Goal: Obtain resource: Obtain resource

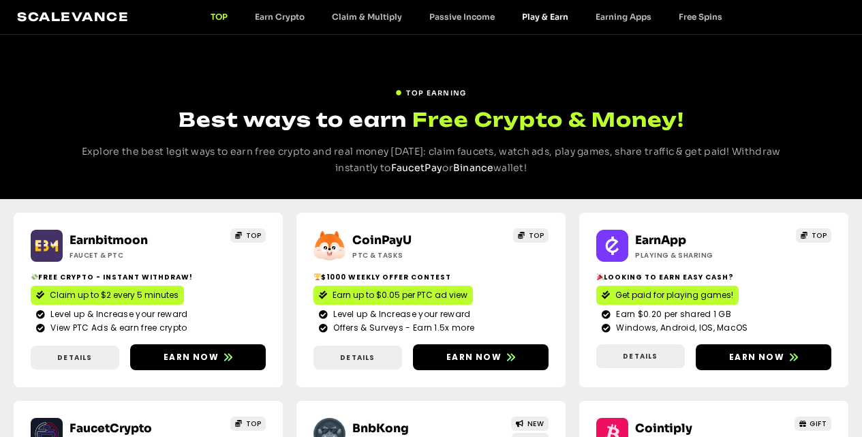
click at [566, 15] on link "Play & Earn" at bounding box center [545, 17] width 74 height 10
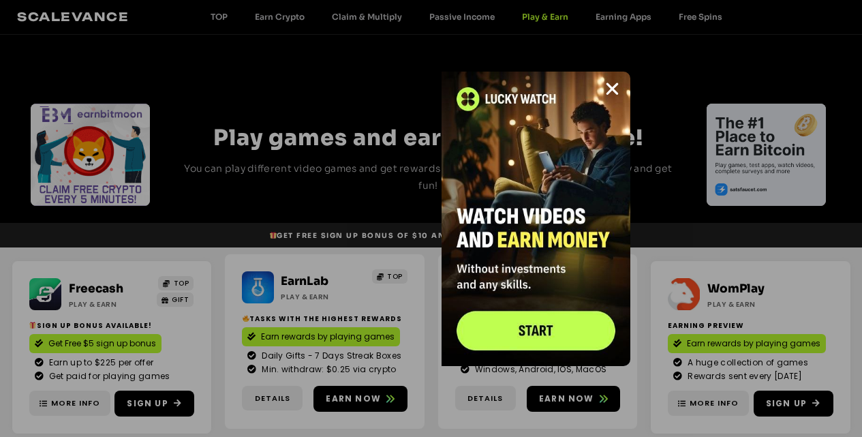
click at [694, 11] on div "LuckyWatch Watch & Earn NEW TOP Earn more with 3 referral Tiers! Earn money by …" at bounding box center [431, 218] width 862 height 437
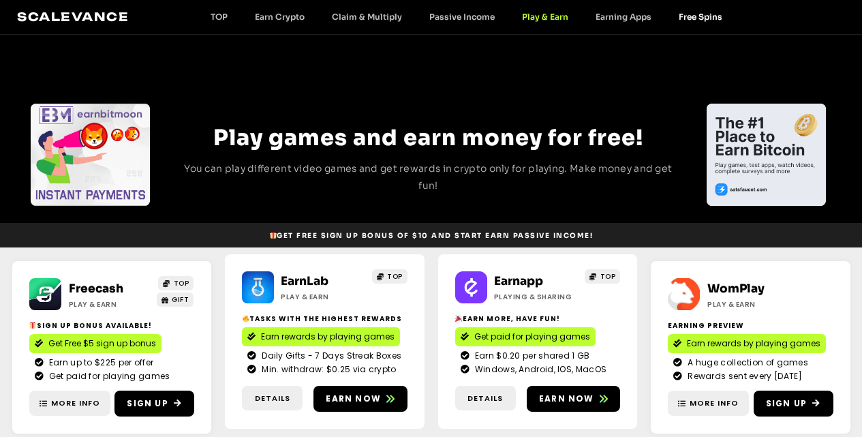
click at [695, 16] on link "Free Spins" at bounding box center [700, 17] width 71 height 10
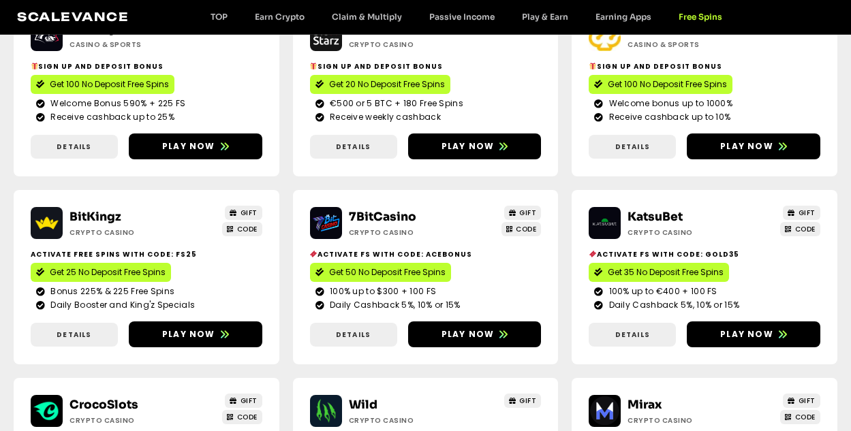
scroll to position [272, 0]
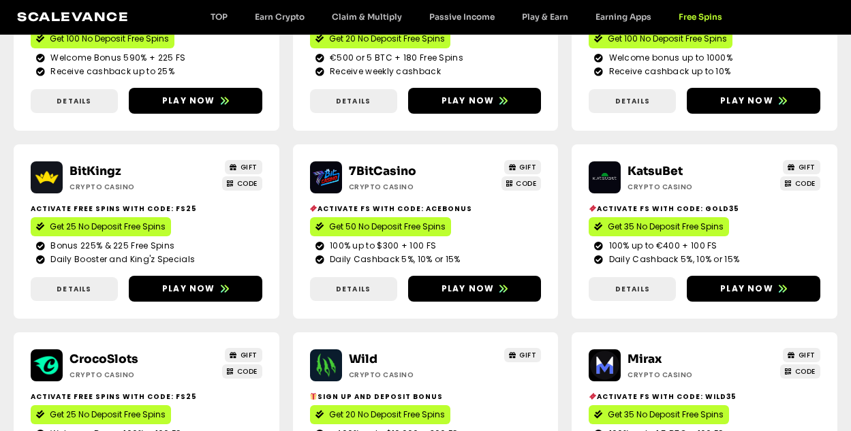
click at [244, 170] on span "GIFT" at bounding box center [248, 167] width 17 height 10
click at [235, 191] on link "CODE" at bounding box center [242, 183] width 40 height 14
click at [238, 187] on span "CODE" at bounding box center [247, 183] width 20 height 10
click at [247, 187] on span "CODE" at bounding box center [247, 183] width 20 height 10
click at [244, 172] on span "GIFT" at bounding box center [248, 167] width 17 height 10
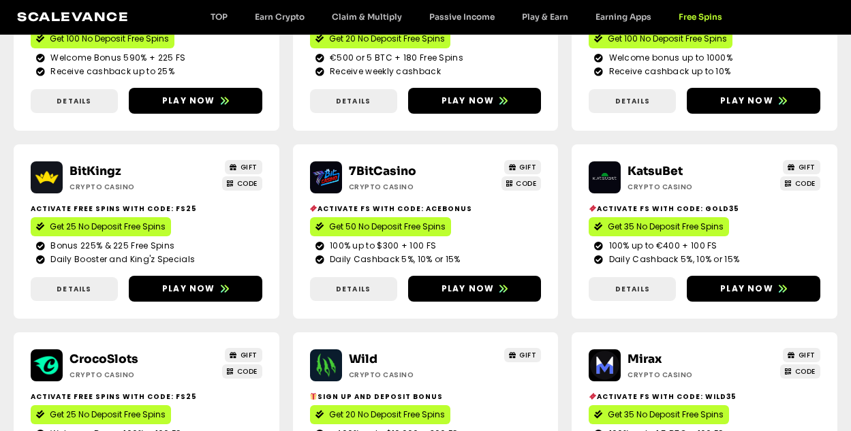
click at [243, 170] on span "GIFT" at bounding box center [248, 167] width 17 height 10
click at [238, 172] on span "GIFT" at bounding box center [244, 167] width 28 height 10
click at [234, 177] on div "CODE" at bounding box center [242, 182] width 40 height 16
click at [230, 189] on span at bounding box center [230, 183] width 7 height 10
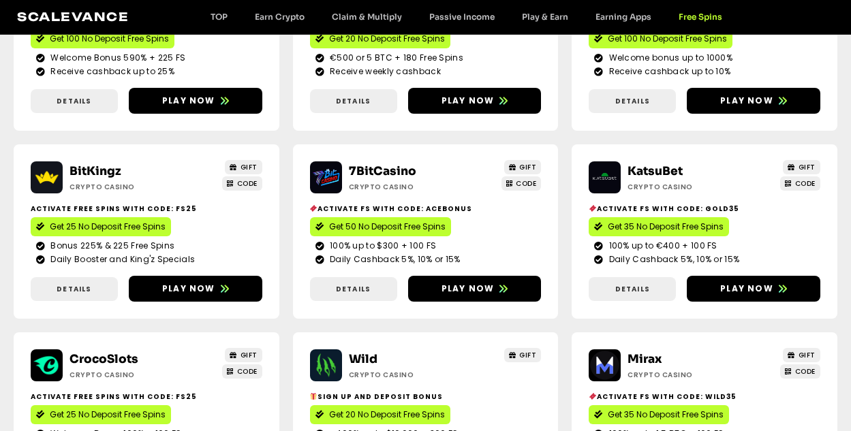
click at [230, 189] on span at bounding box center [230, 183] width 7 height 10
click at [231, 187] on span at bounding box center [230, 183] width 7 height 10
click at [232, 185] on span "CODE" at bounding box center [242, 183] width 31 height 10
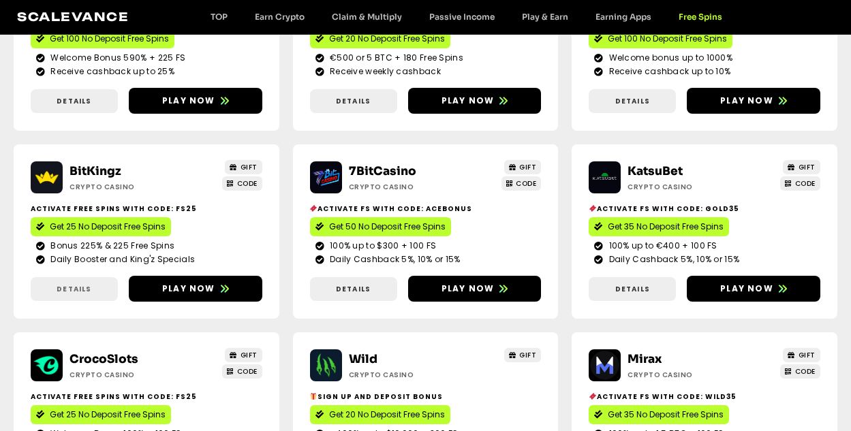
click at [80, 299] on link "Details" at bounding box center [74, 289] width 87 height 24
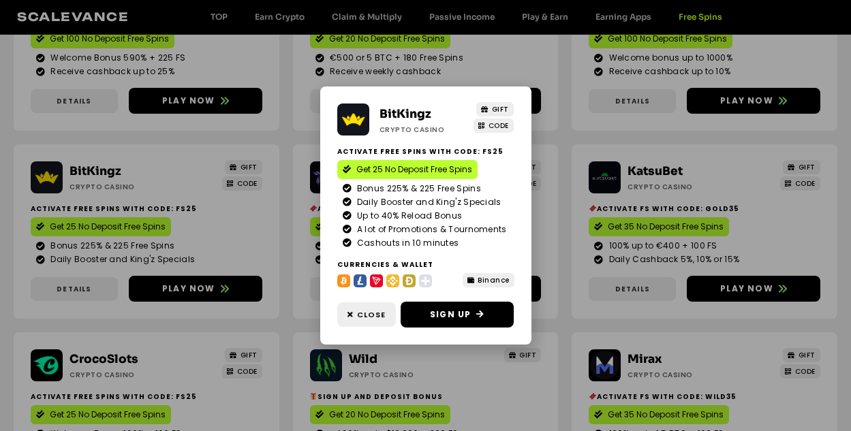
click at [485, 125] on span "CODE" at bounding box center [493, 126] width 31 height 10
click at [496, 111] on span "GIFT" at bounding box center [500, 109] width 17 height 10
click at [482, 319] on icon at bounding box center [480, 315] width 8 height 8
drag, startPoint x: 607, startPoint y: 281, endPoint x: 600, endPoint y: 282, distance: 6.8
click at [607, 282] on div "BitKingz Crypto casino GIFT CODE Activate Free Spins with Code: FS25 Get 25 No …" at bounding box center [425, 215] width 851 height 431
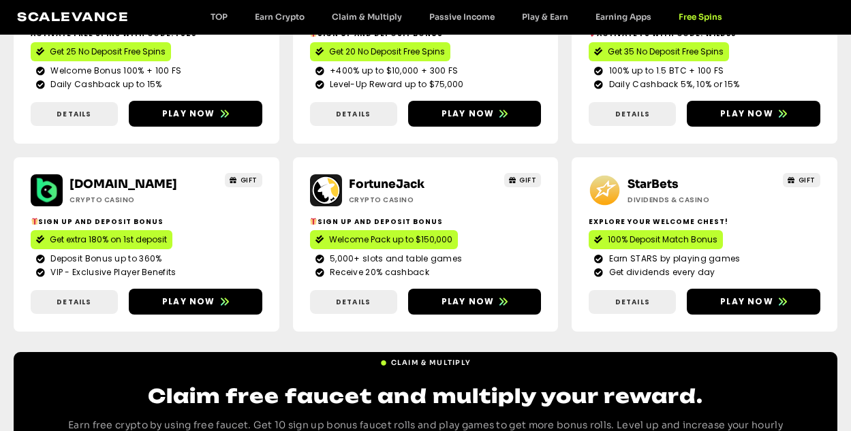
scroll to position [765, 0]
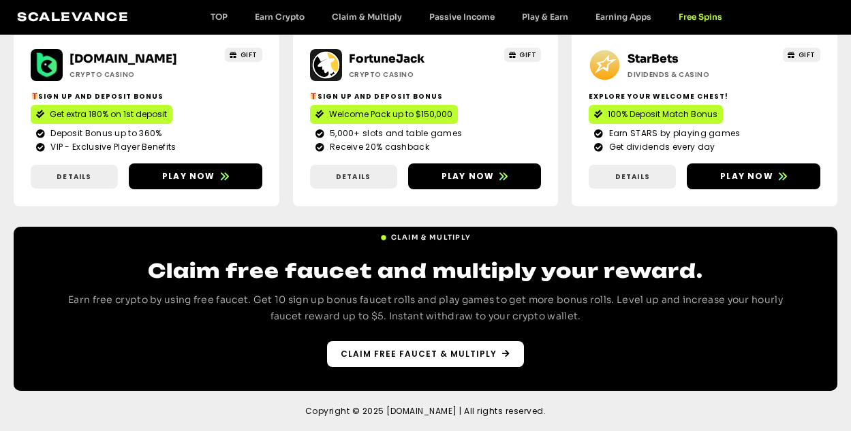
click at [470, 361] on link "Claim free faucet & multiply" at bounding box center [425, 354] width 197 height 26
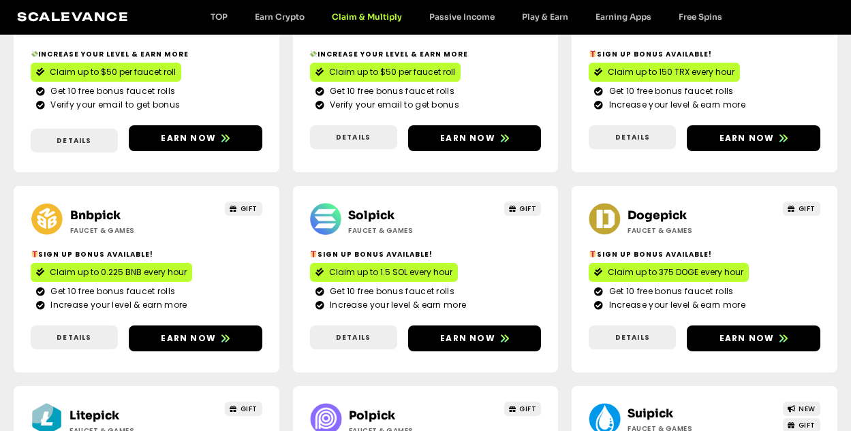
scroll to position [272, 0]
